Goal: Communication & Community: Ask a question

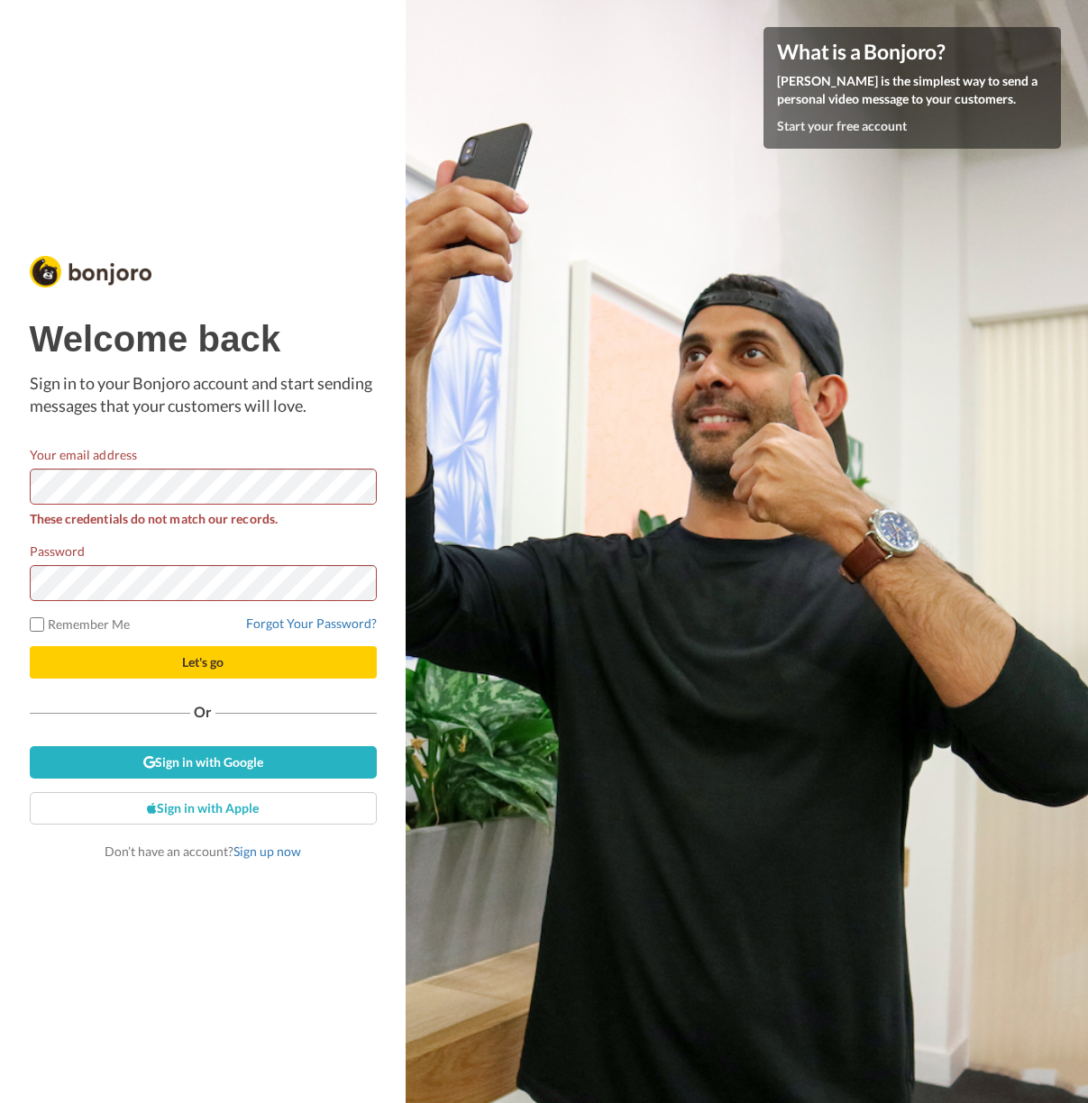
click at [182, 443] on div "Welcome back Sign in to your Bonjoro account and start sending messages that yo…" at bounding box center [203, 590] width 347 height 542
click at [30, 505] on div at bounding box center [30, 505] width 0 height 0
click at [198, 656] on span "Let's go" at bounding box center [202, 661] width 41 height 15
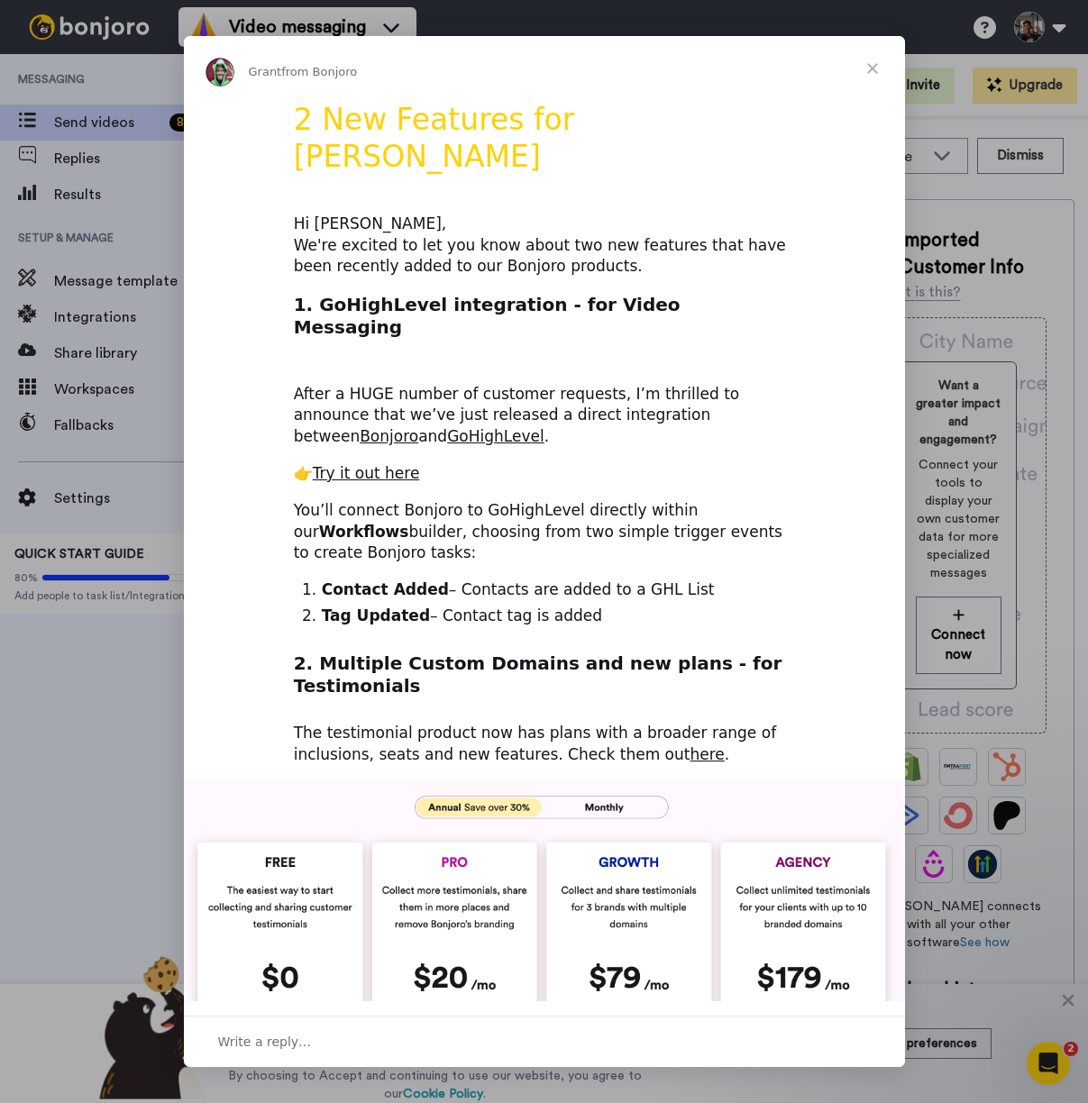
click at [870, 72] on span "Close" at bounding box center [872, 68] width 65 height 65
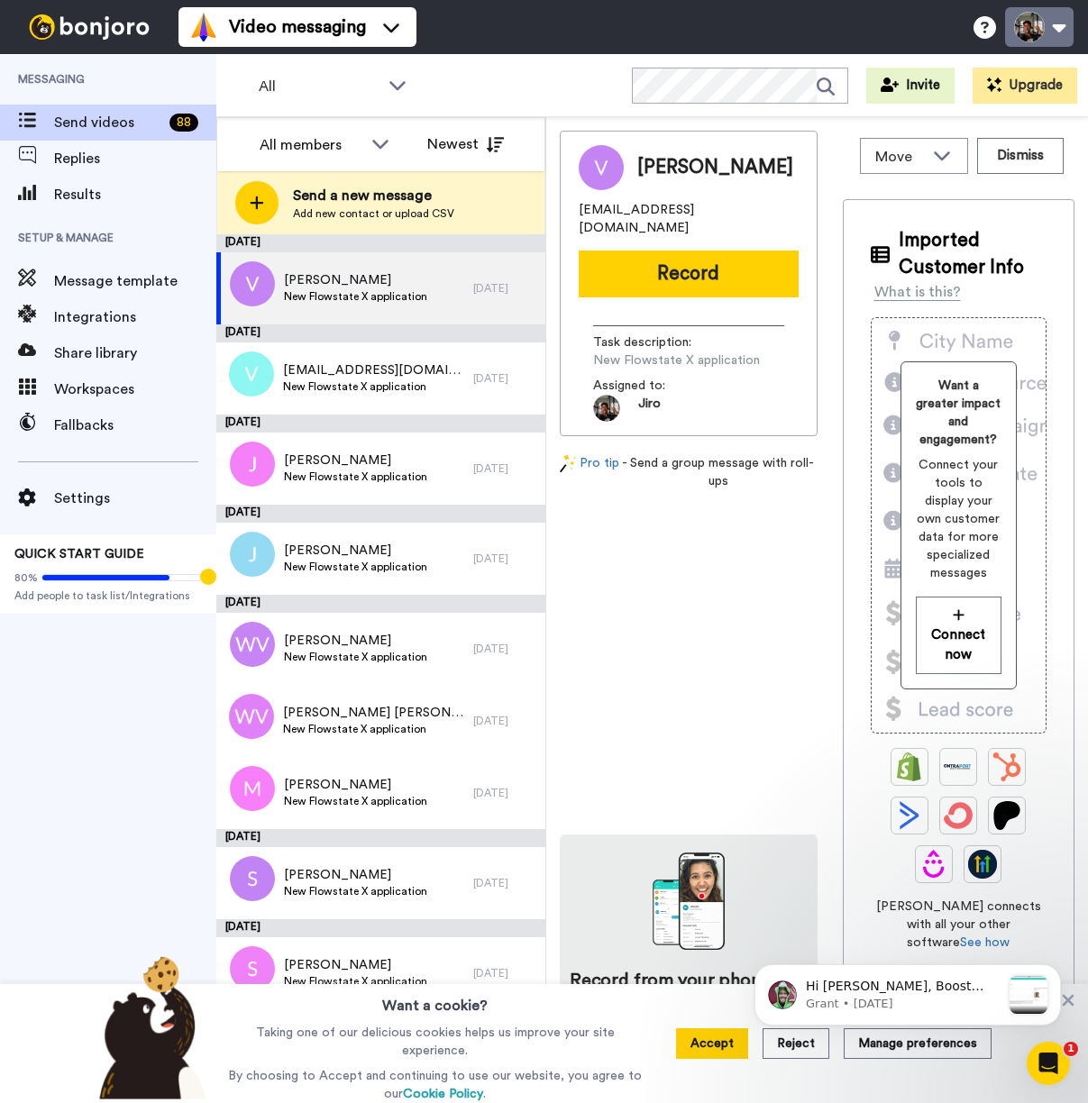
click at [1062, 22] on button at bounding box center [1039, 27] width 68 height 40
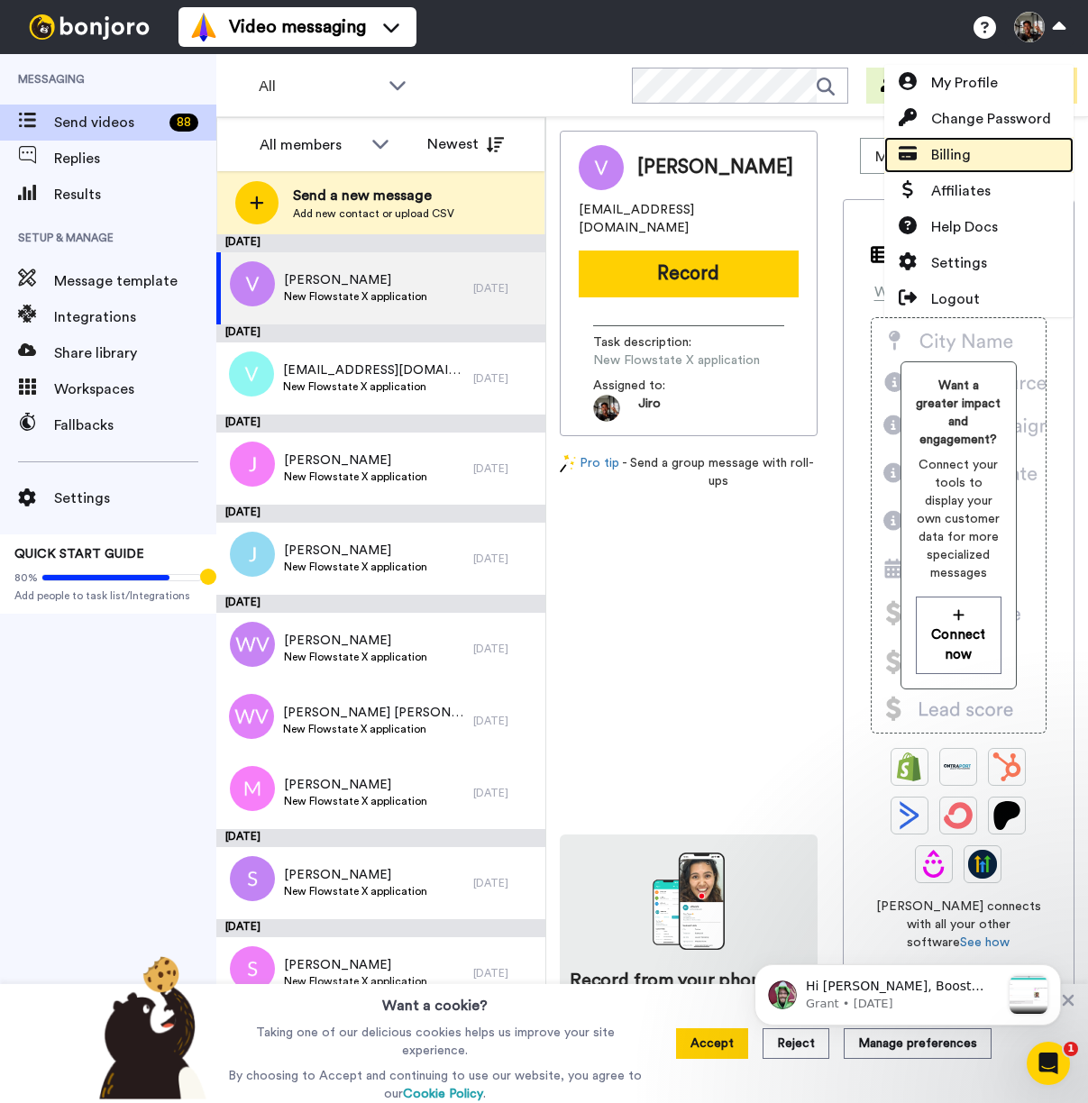
click at [970, 163] on link "Billing" at bounding box center [978, 155] width 189 height 36
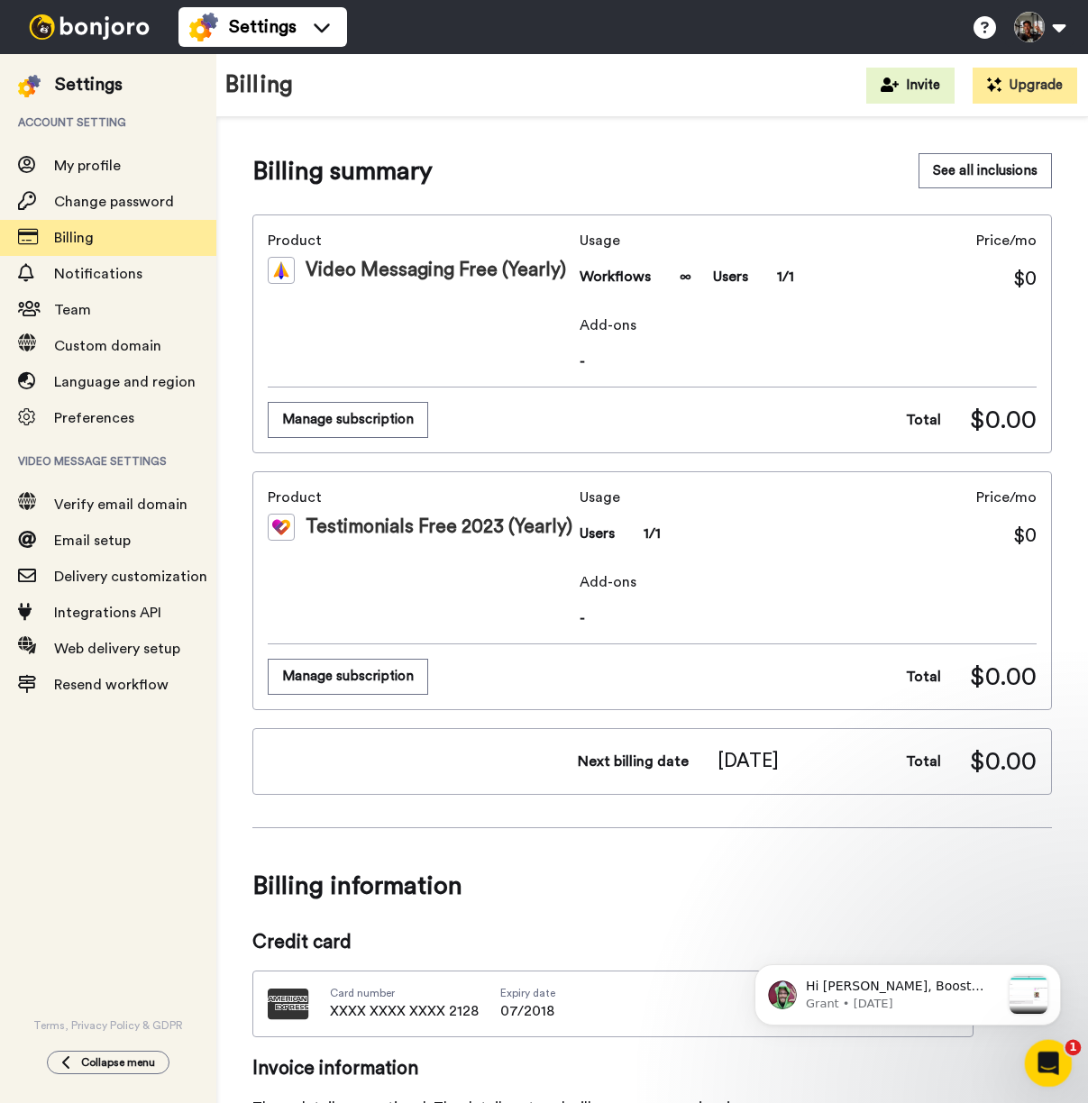
click at [1048, 1067] on icon "Open Intercom Messenger" at bounding box center [1046, 1061] width 30 height 30
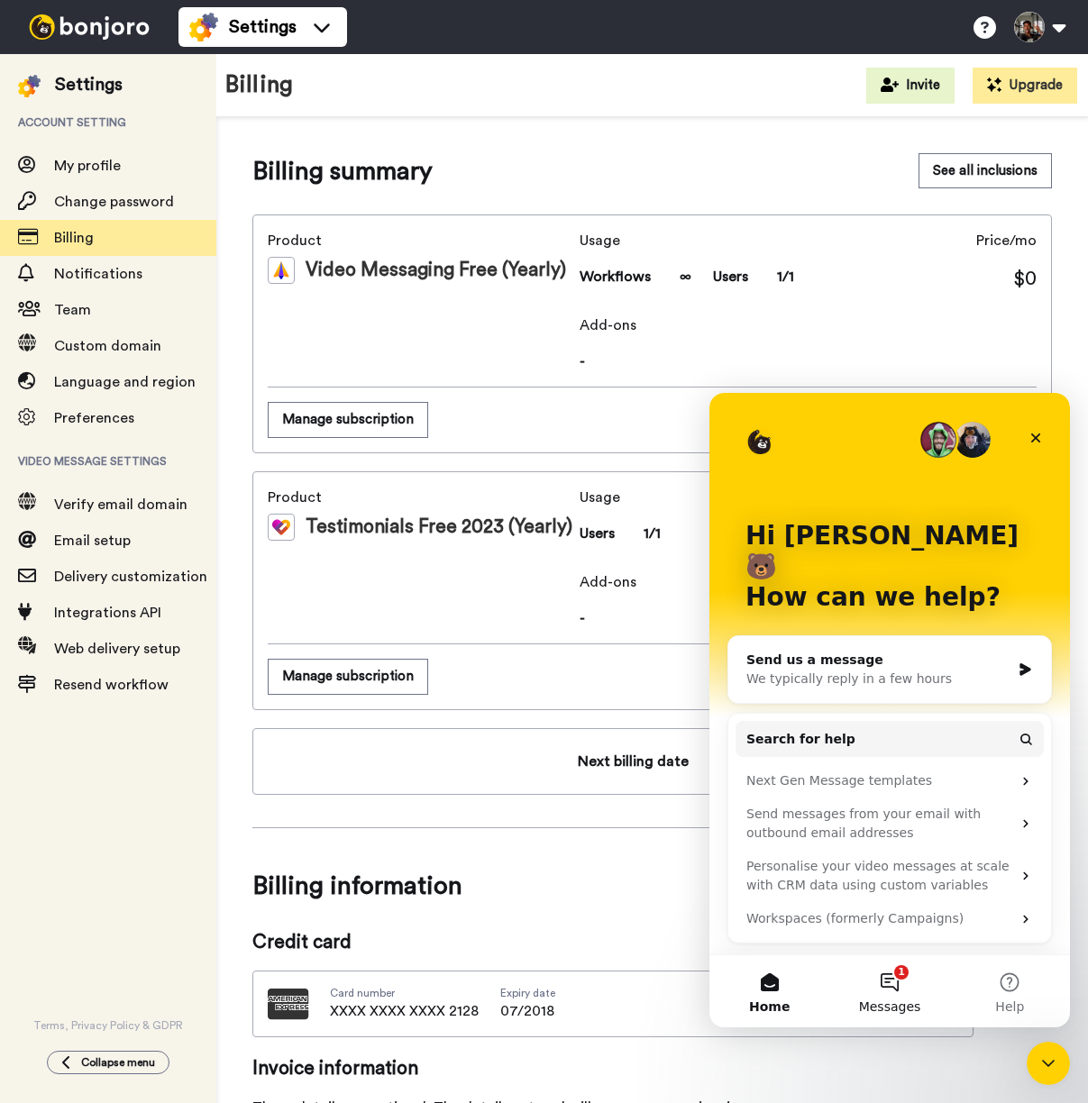
click at [898, 991] on button "1 Messages" at bounding box center [889, 991] width 120 height 72
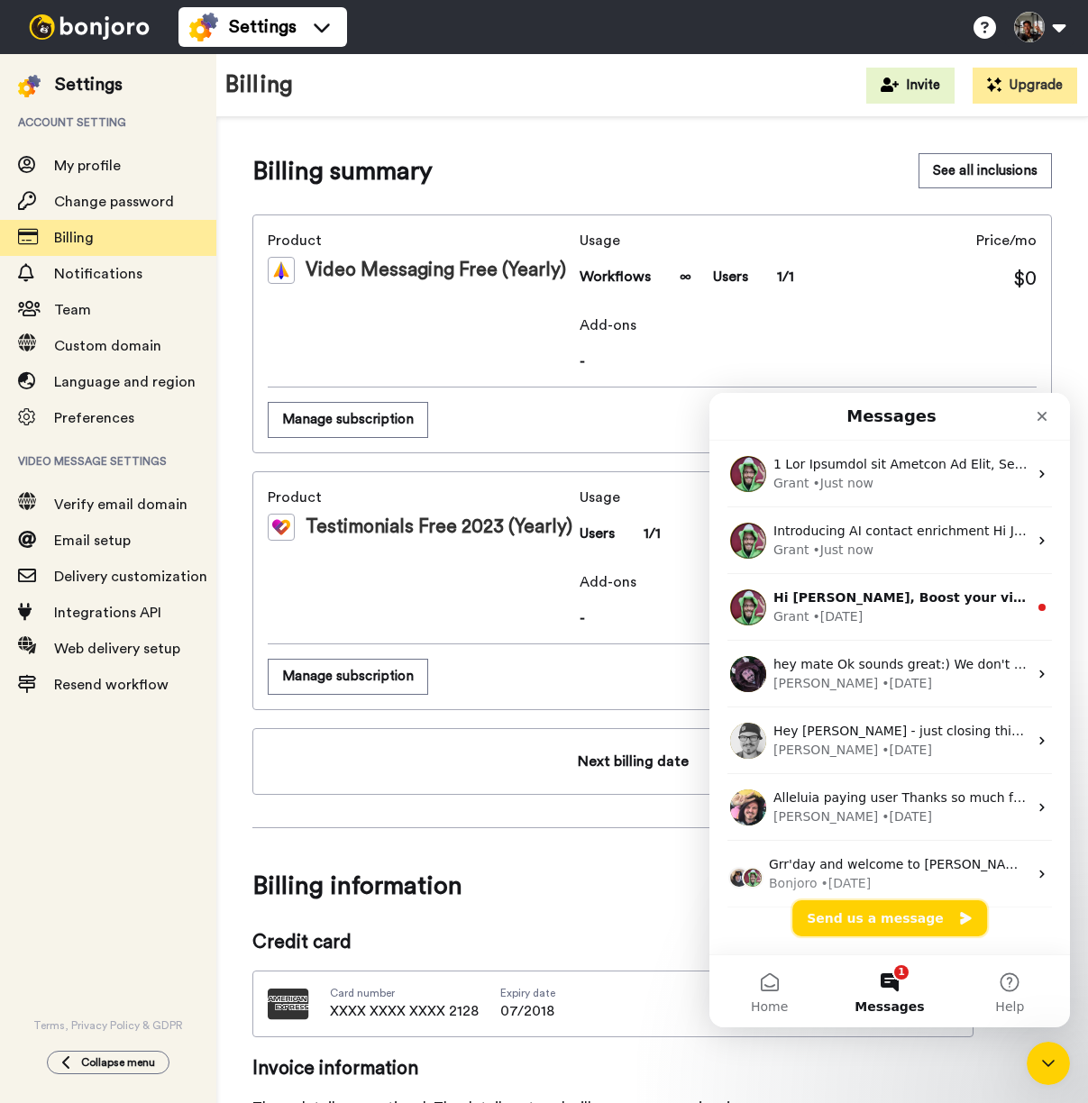
click at [923, 909] on button "Send us a message" at bounding box center [889, 918] width 195 height 36
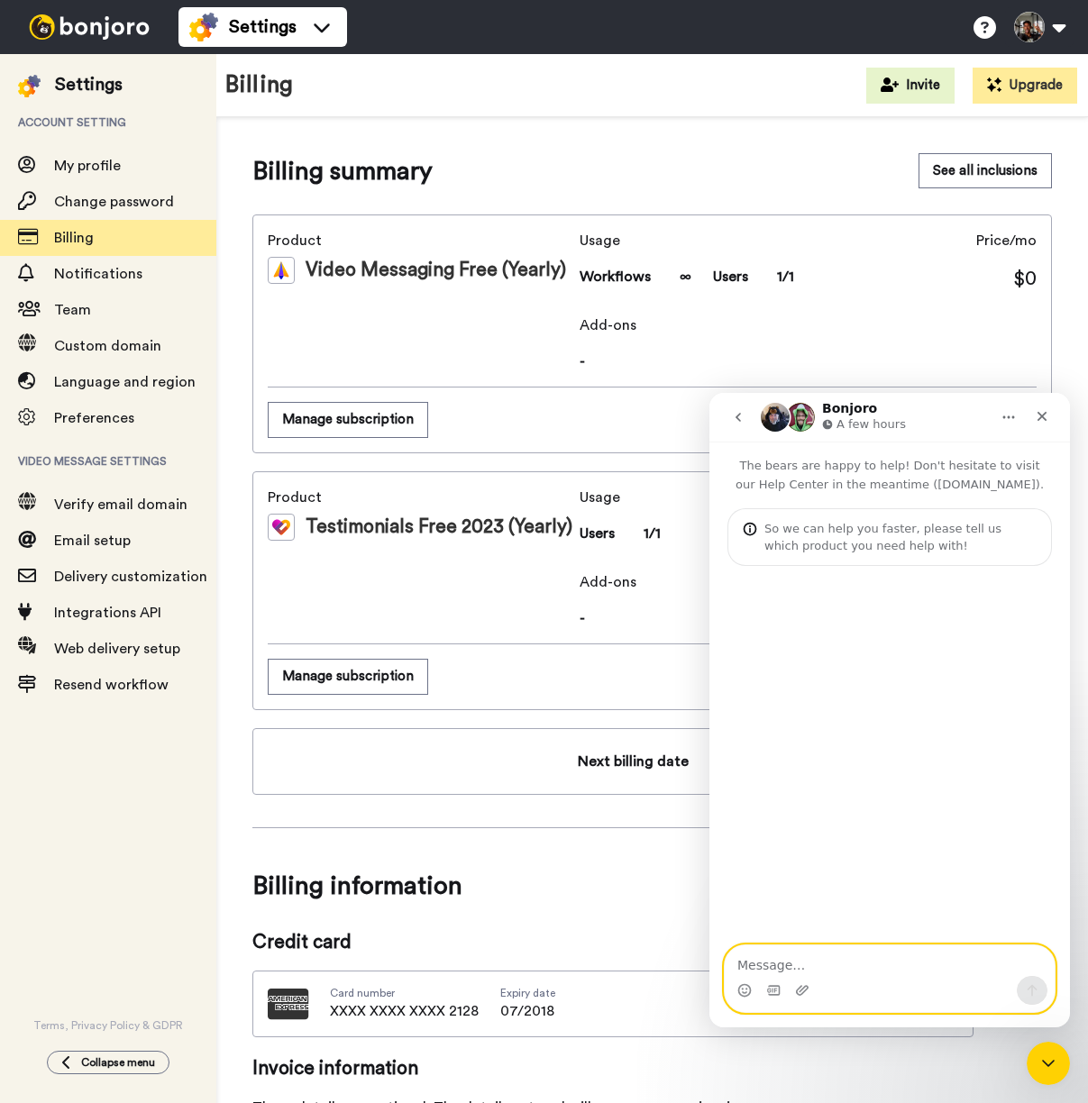
paste textarea "Hi there, This is very random, but I was checking an old credit card and saw I …"
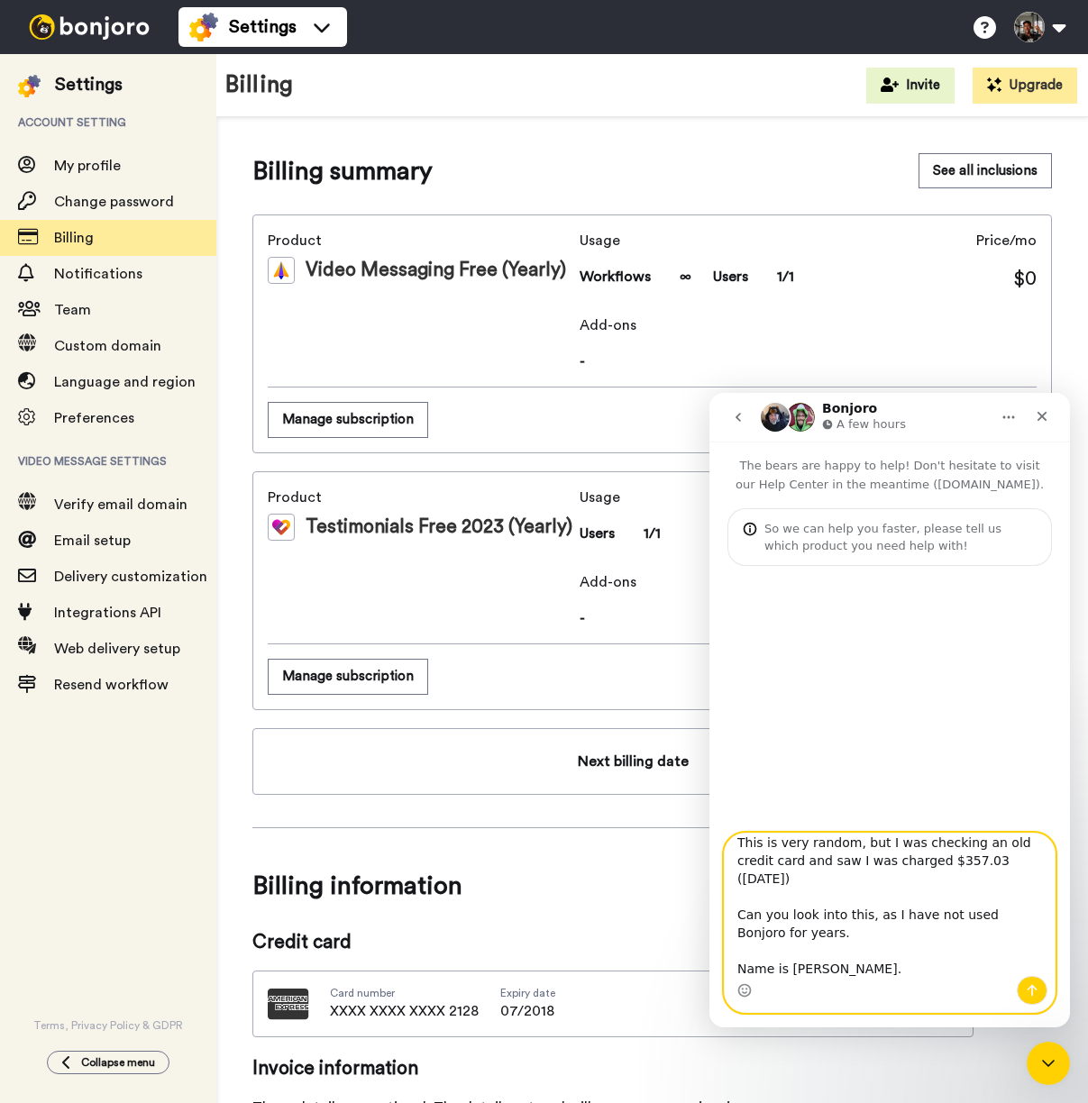
click at [879, 952] on textarea "Hi there, This is very random, but I was checking an old credit card and saw I …" at bounding box center [889, 905] width 330 height 142
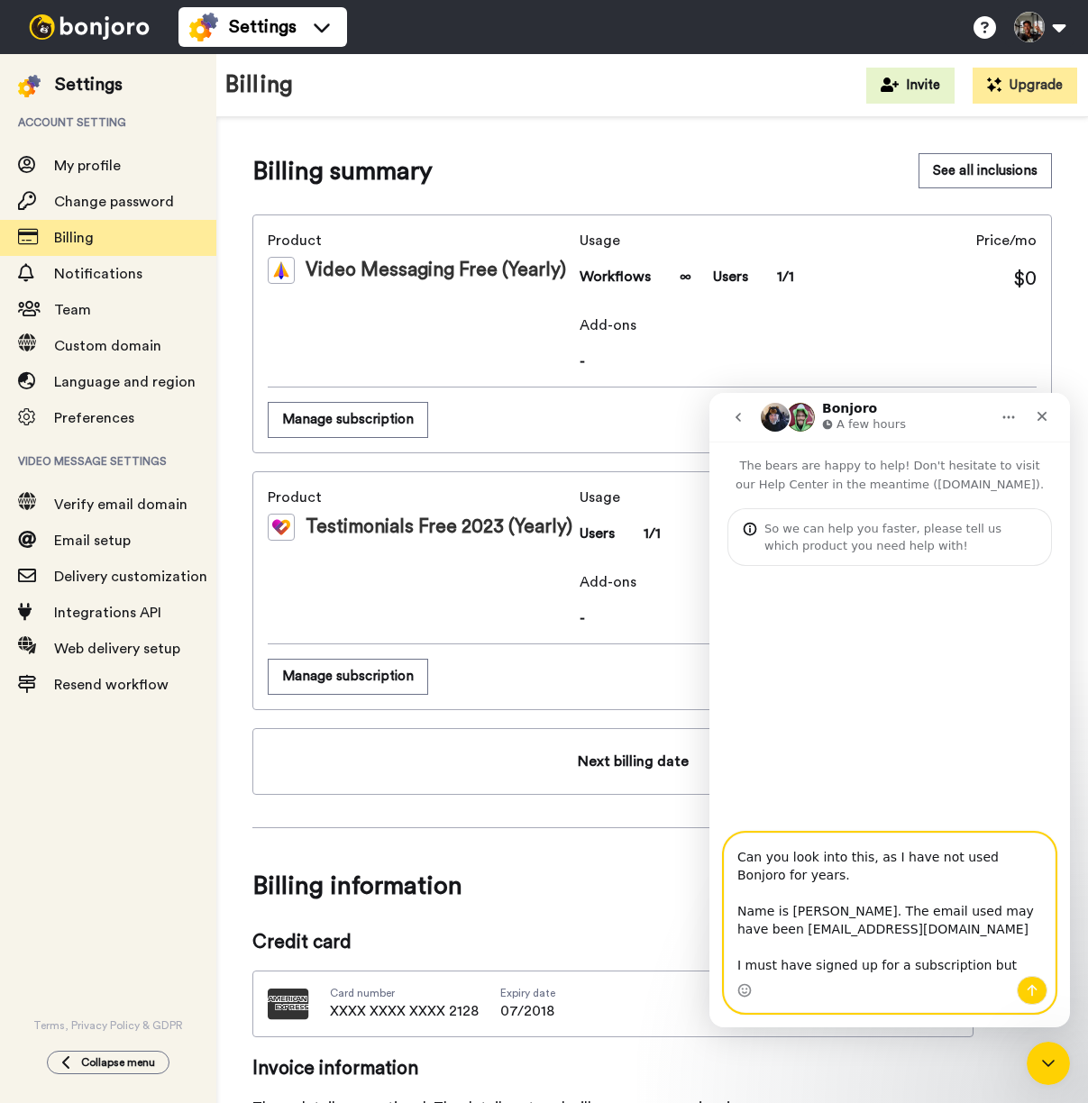
scroll to position [119, 0]
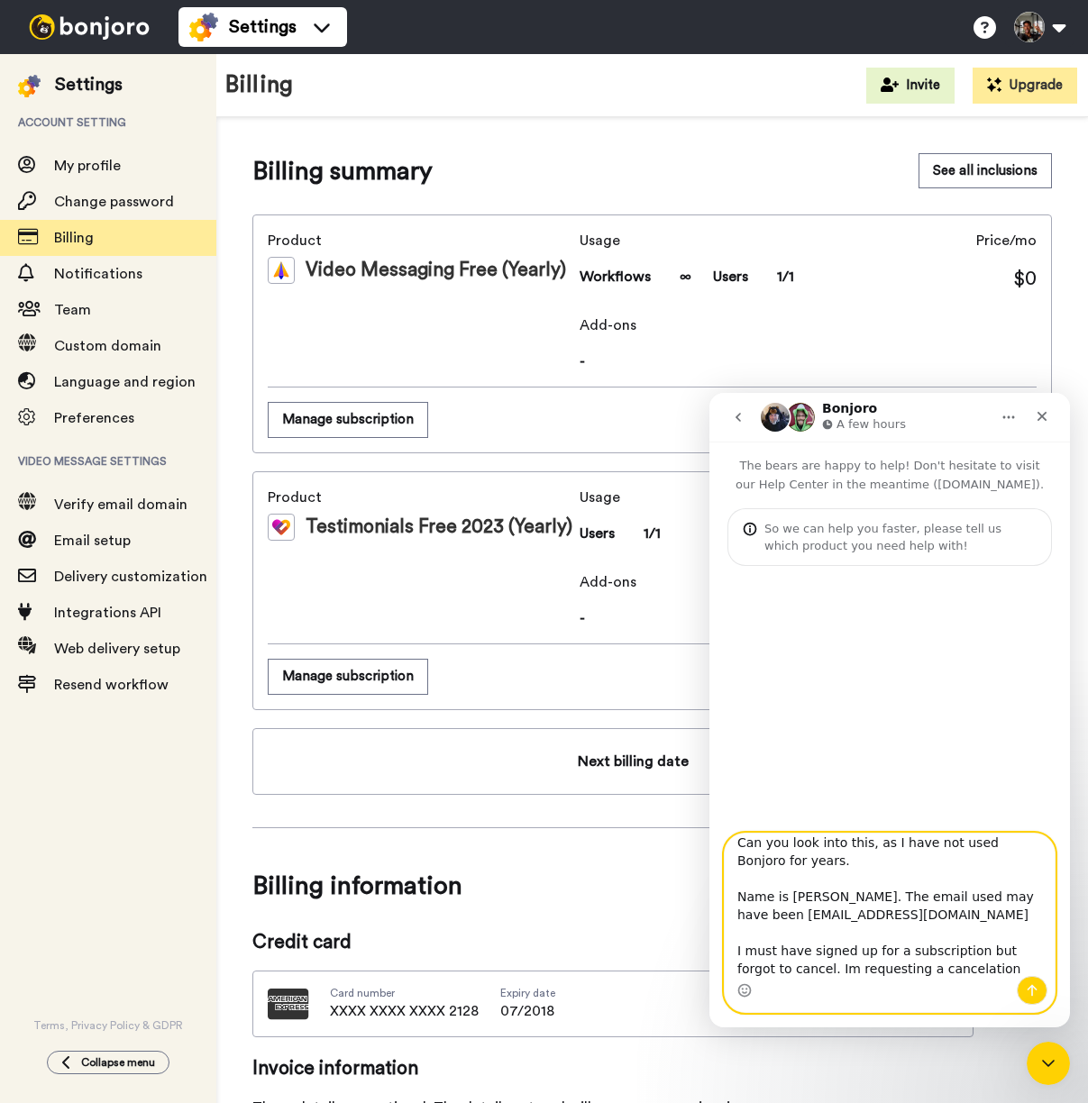
type textarea "Hi there, This is very random, but I was checking an old credit card and saw I …"
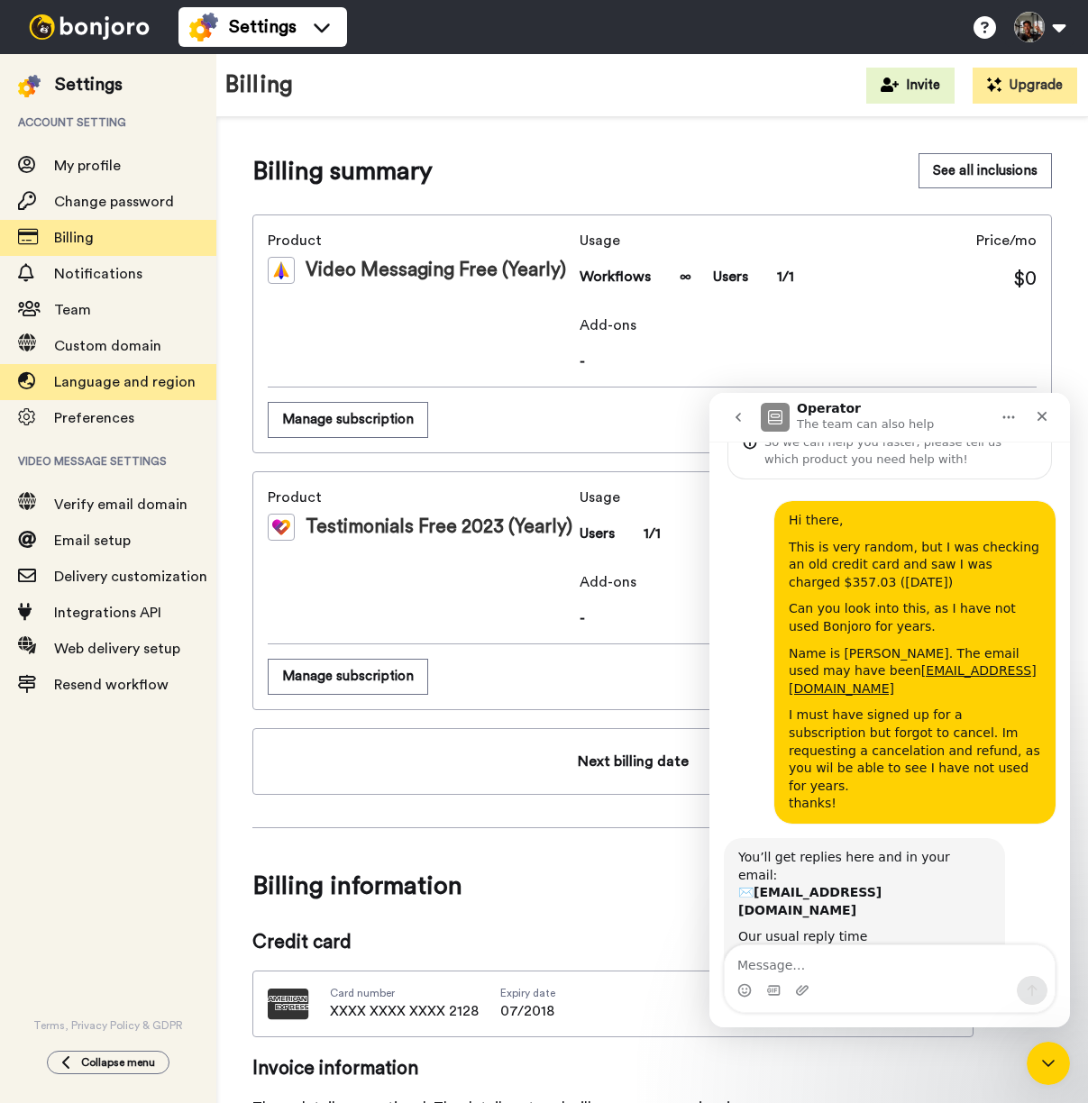
scroll to position [83, 0]
